Goal: Task Accomplishment & Management: Use online tool/utility

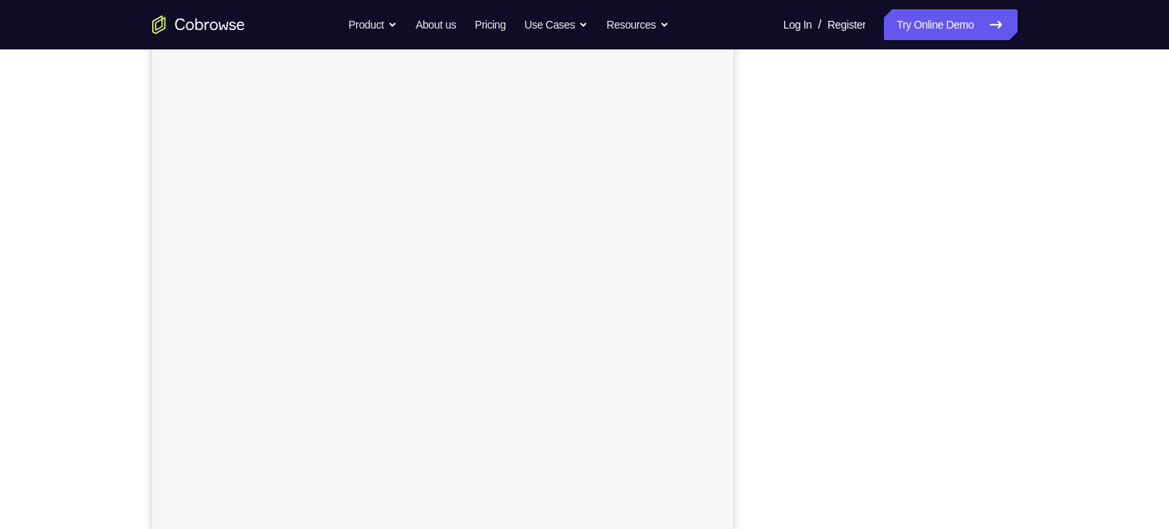
scroll to position [192, 0]
click at [969, 18] on link "Try Online Demo" at bounding box center [950, 24] width 133 height 31
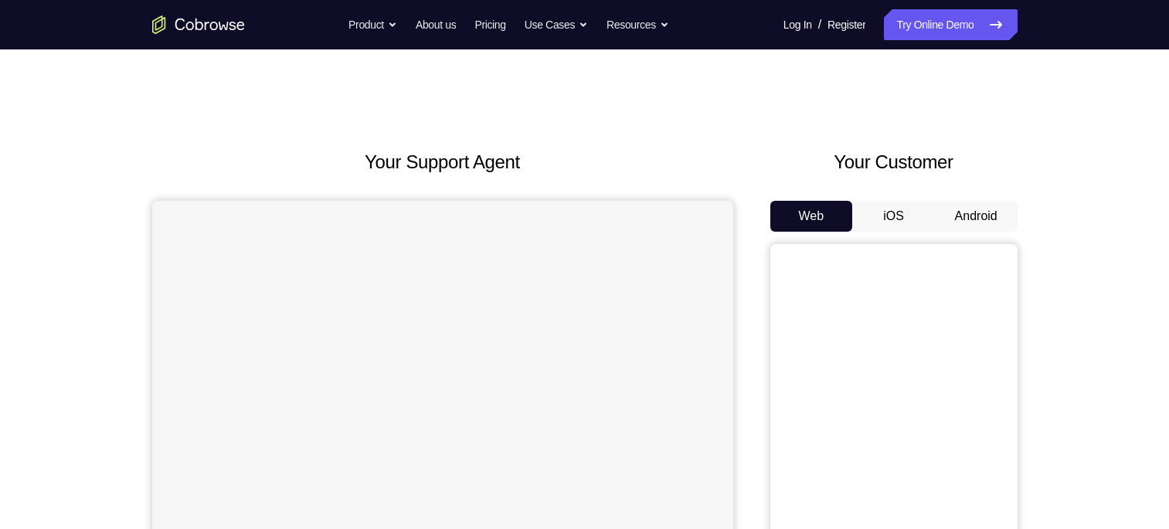
drag, startPoint x: 0, startPoint y: 0, endPoint x: 196, endPoint y: 117, distance: 228.1
